Goal: Information Seeking & Learning: Find specific fact

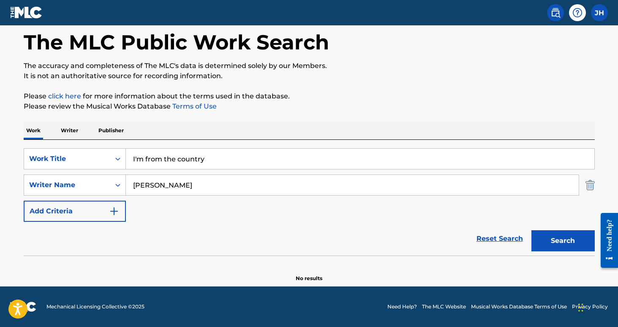
click at [593, 187] on img "Search Form" at bounding box center [589, 184] width 9 height 21
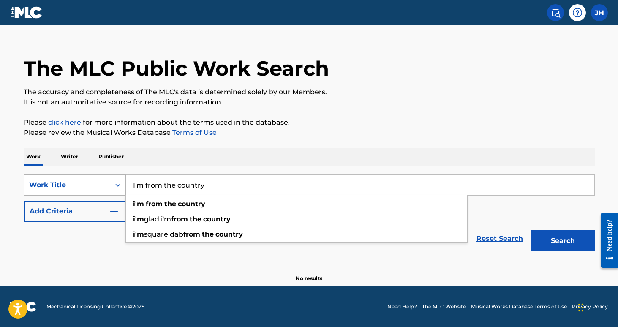
drag, startPoint x: 231, startPoint y: 185, endPoint x: 124, endPoint y: 180, distance: 107.8
click at [124, 180] on div "SearchWithCriteria06e53dd9-d12e-4b56-8a2b-500ec88cc160 Work Title I'm from the …" at bounding box center [309, 184] width 571 height 21
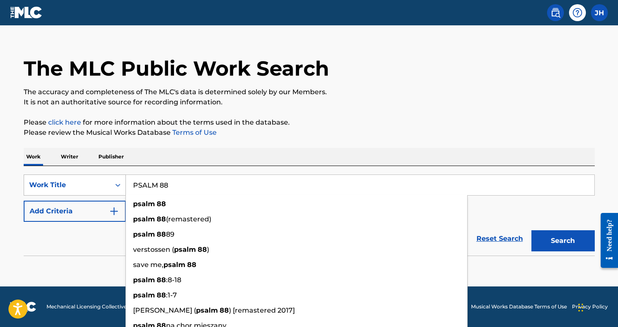
type input "PSALM 88"
click at [563, 241] on button "Search" at bounding box center [562, 240] width 63 height 21
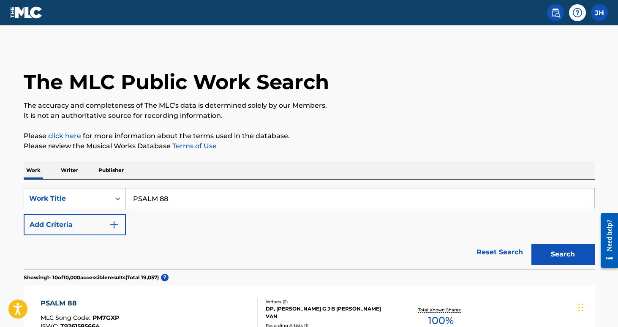
scroll to position [0, 0]
click at [122, 227] on button "Add Criteria" at bounding box center [75, 224] width 102 height 21
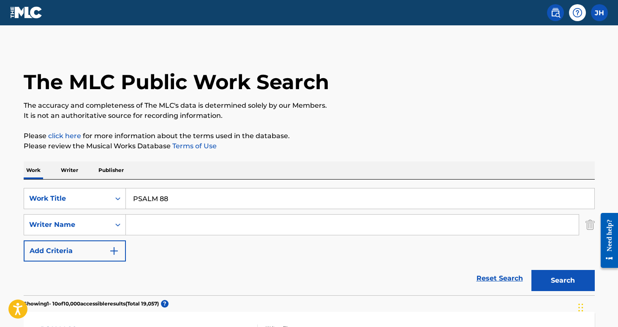
click at [147, 226] on input "Search Form" at bounding box center [352, 225] width 453 height 20
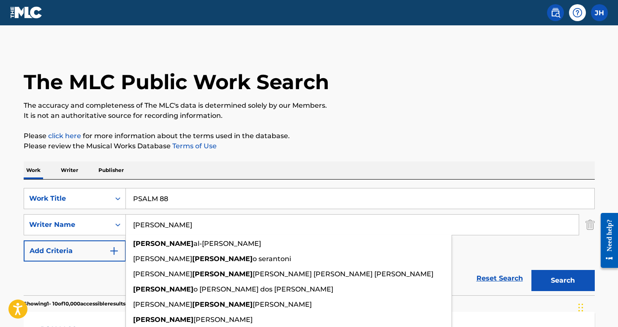
type input "[PERSON_NAME]"
click at [563, 280] on button "Search" at bounding box center [562, 280] width 63 height 21
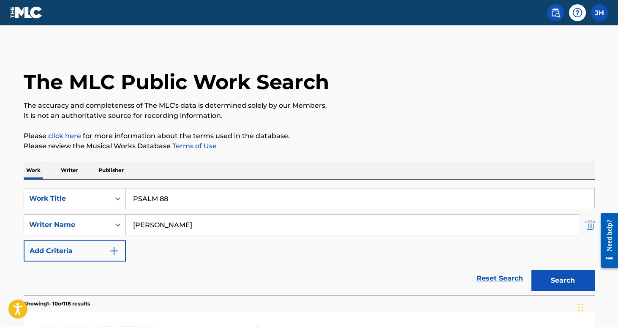
click at [589, 225] on img "Search Form" at bounding box center [589, 224] width 9 height 21
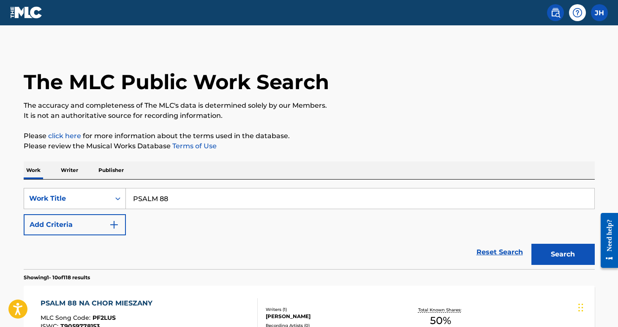
click at [118, 200] on div "Search Form" at bounding box center [117, 198] width 15 height 15
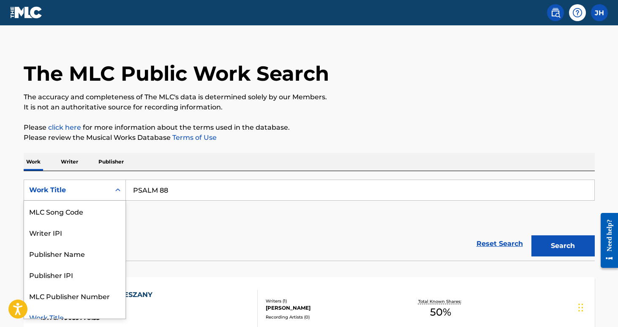
scroll to position [9, 0]
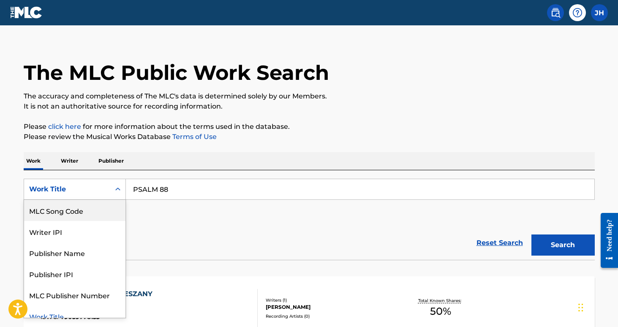
click at [111, 208] on div "MLC Song Code" at bounding box center [74, 210] width 101 height 21
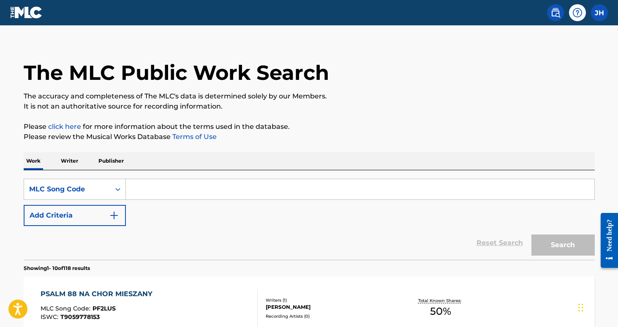
click at [156, 192] on input "Search Form" at bounding box center [360, 189] width 468 height 20
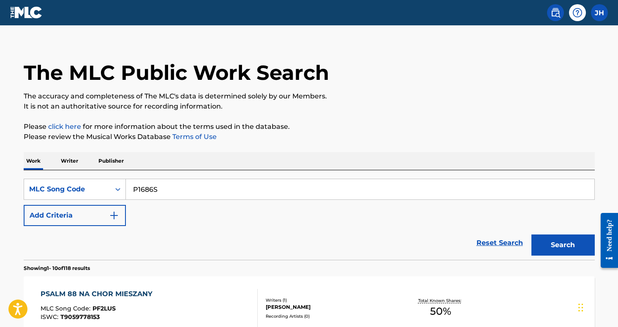
type input "P1686S"
click at [563, 245] on button "Search" at bounding box center [562, 244] width 63 height 21
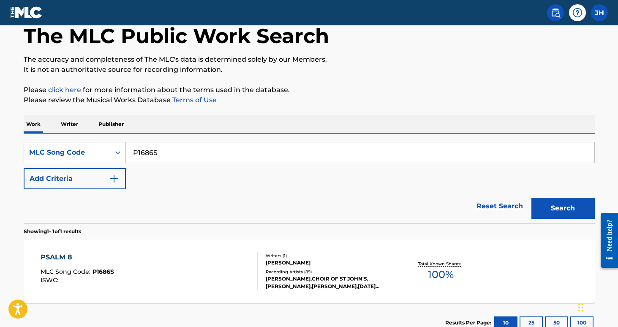
scroll to position [57, 0]
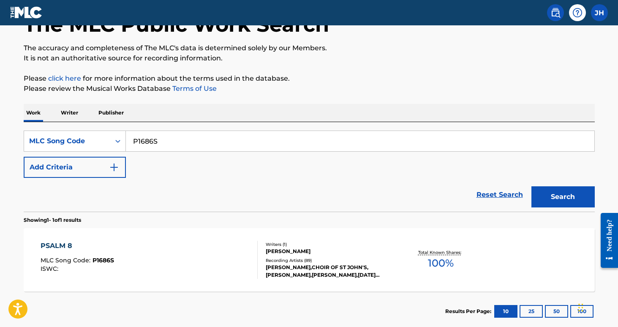
click at [143, 253] on div "PSALM 8 MLC Song Code : P1686S ISWC :" at bounding box center [149, 260] width 217 height 38
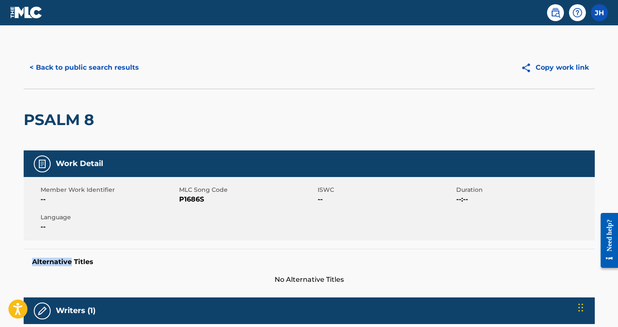
click at [143, 253] on div "Alternative Titles No Alternative Titles" at bounding box center [309, 267] width 571 height 36
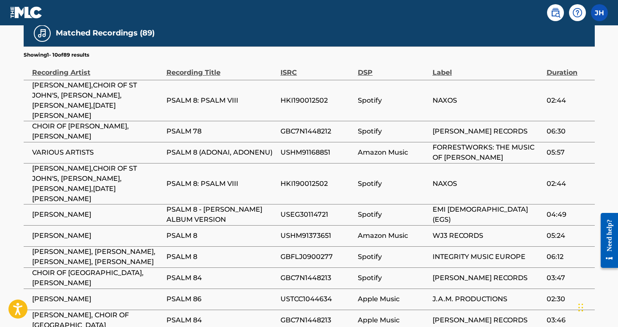
scroll to position [480, 0]
